Goal: Browse casually

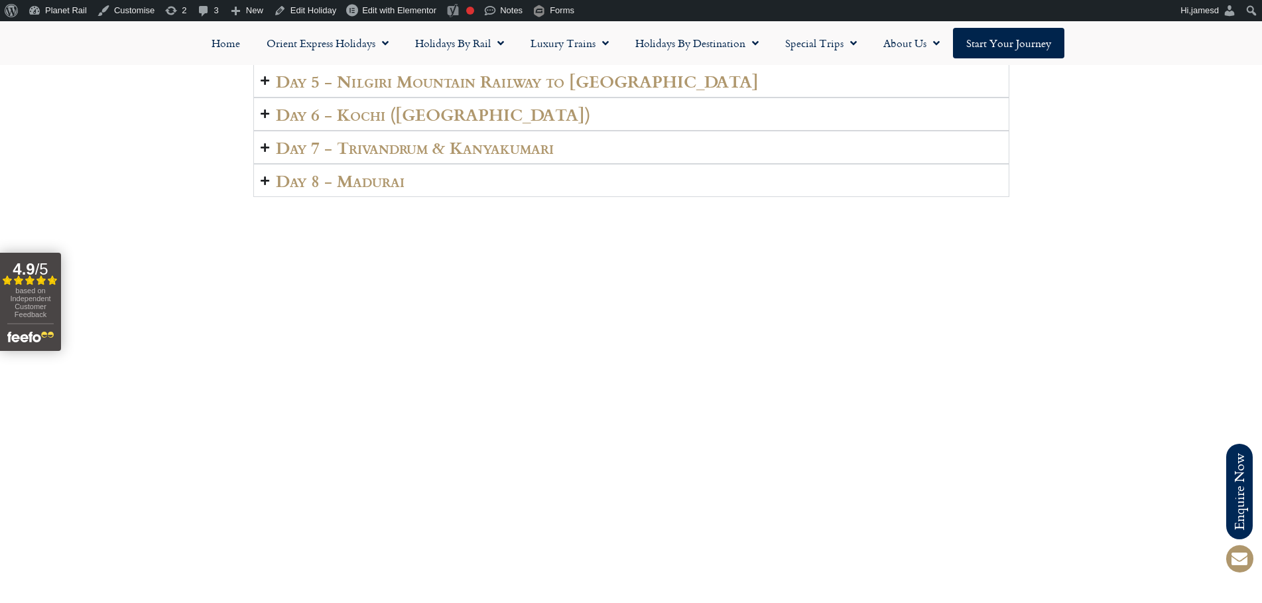
scroll to position [2308, 0]
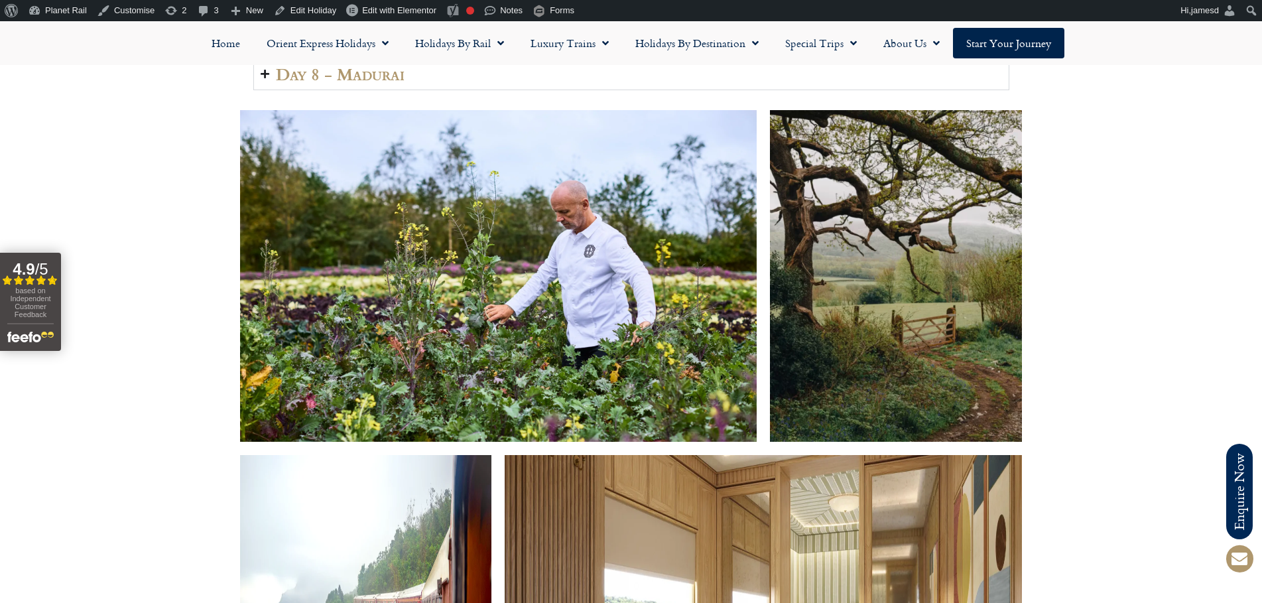
click at [1218, 326] on div at bounding box center [631, 448] width 1262 height 703
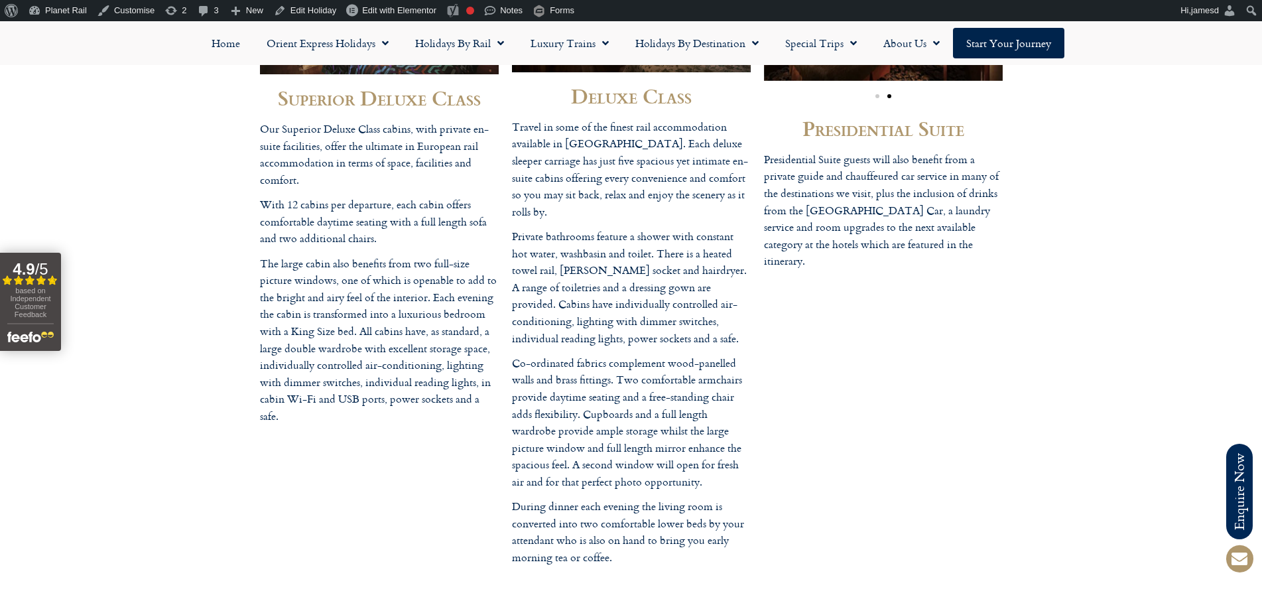
scroll to position [3741, 0]
